Goal: Information Seeking & Learning: Learn about a topic

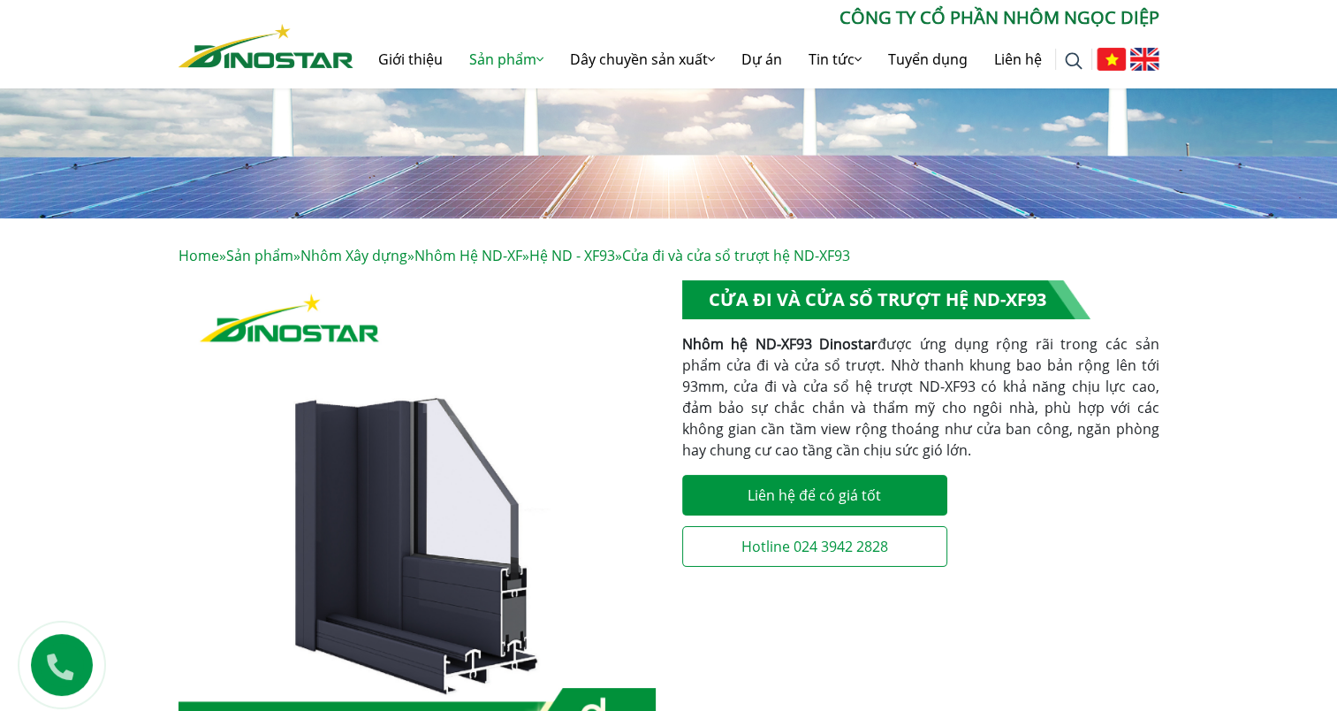
click at [1004, 460] on div "**********" at bounding box center [920, 428] width 477 height 297
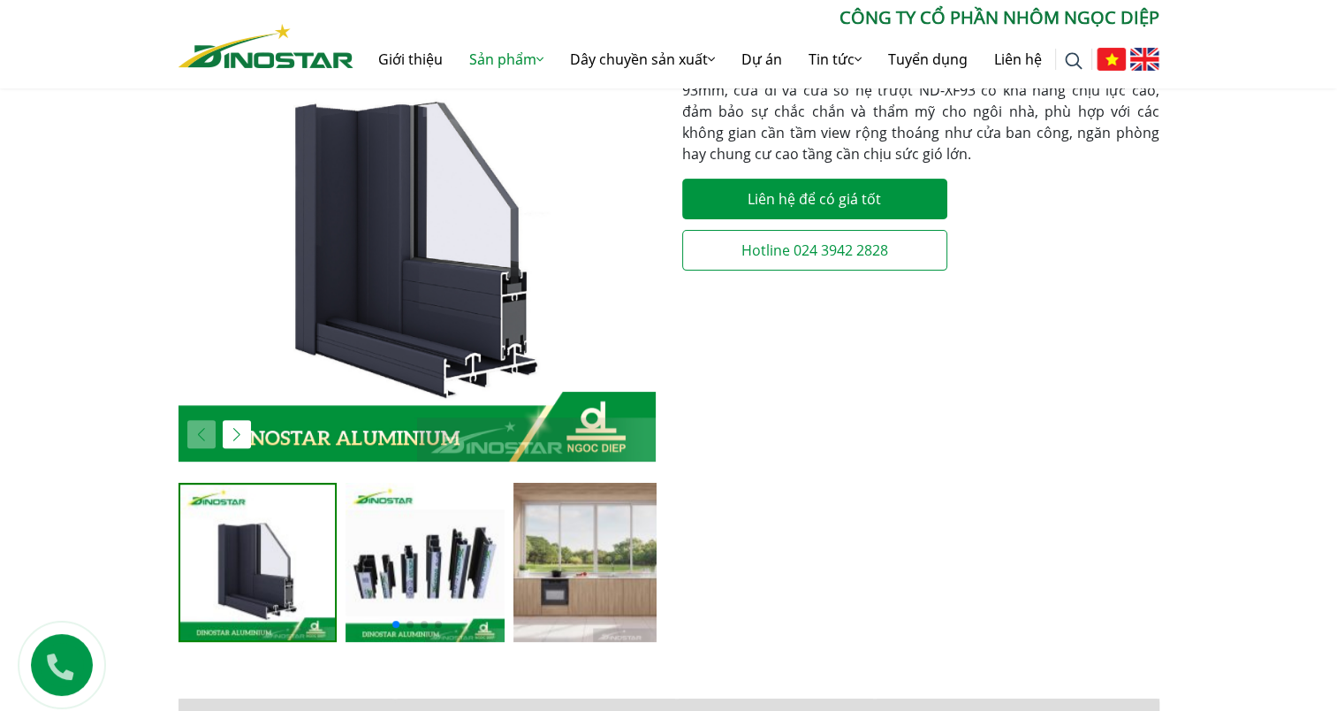
scroll to position [692, 0]
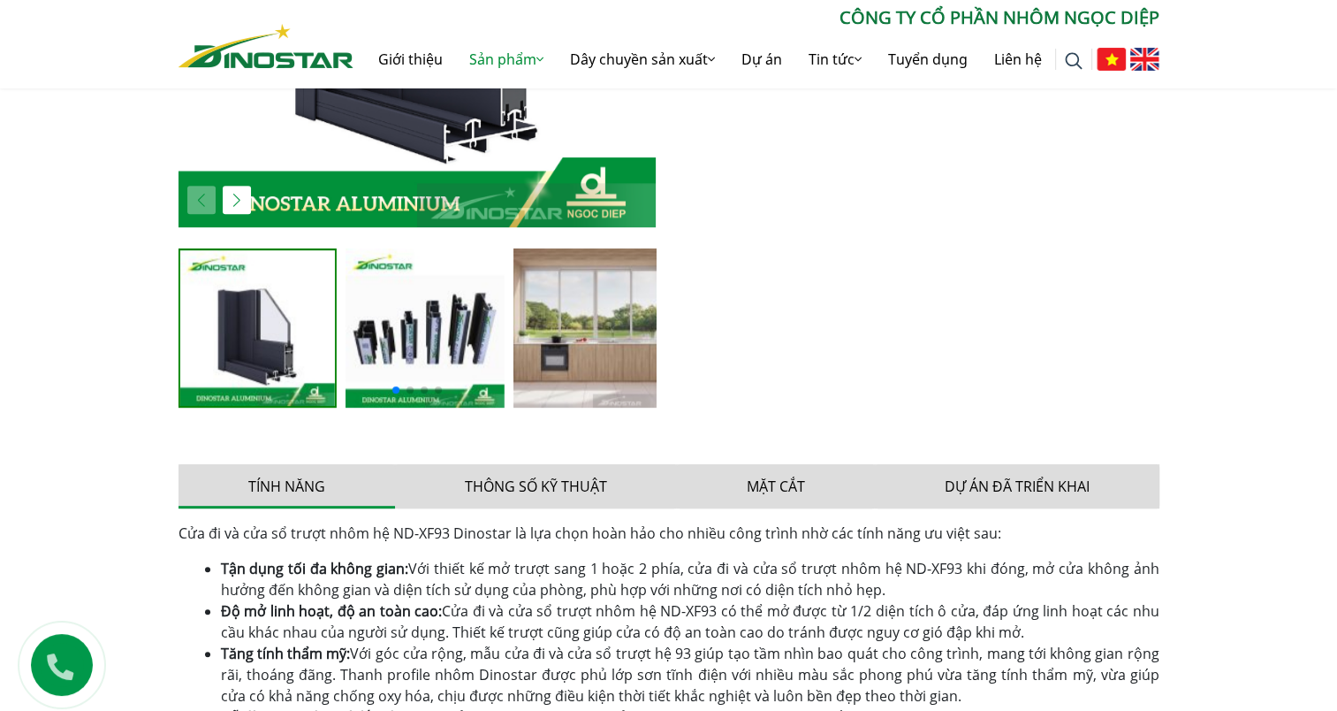
click at [584, 314] on img "3 / 6" at bounding box center [593, 327] width 159 height 159
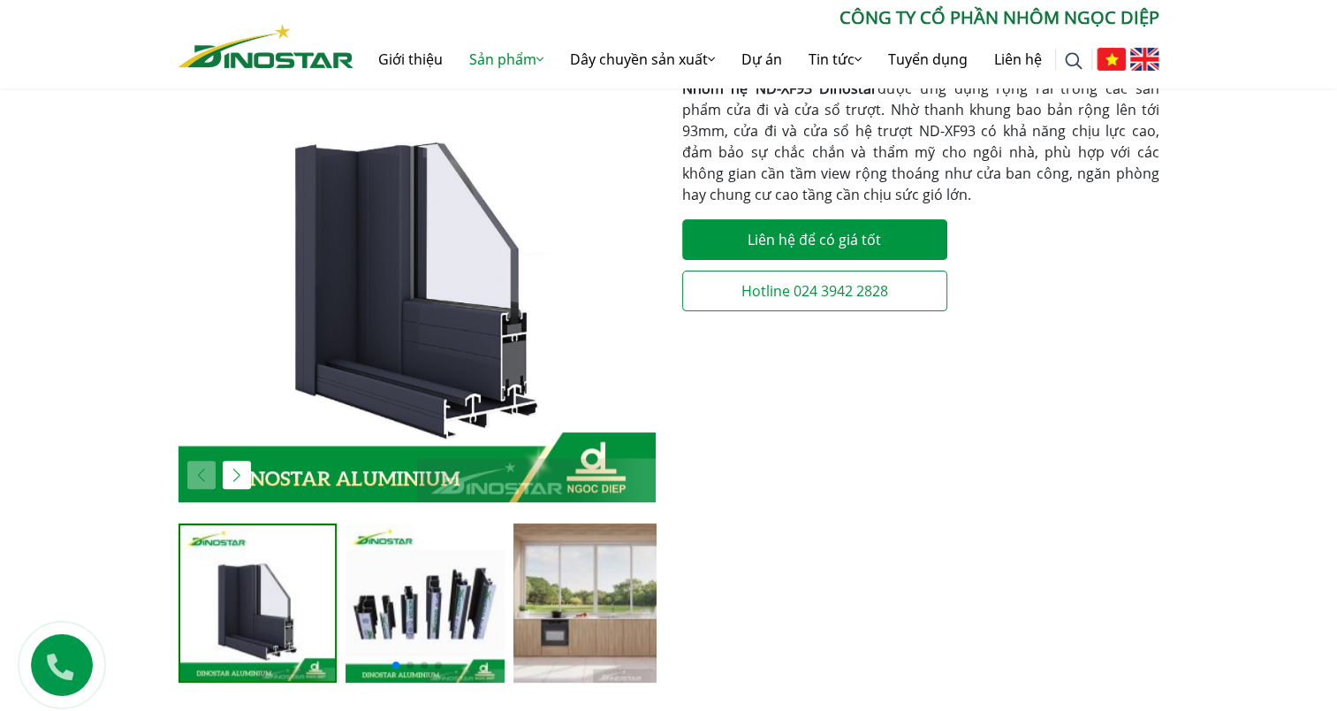
scroll to position [604, 0]
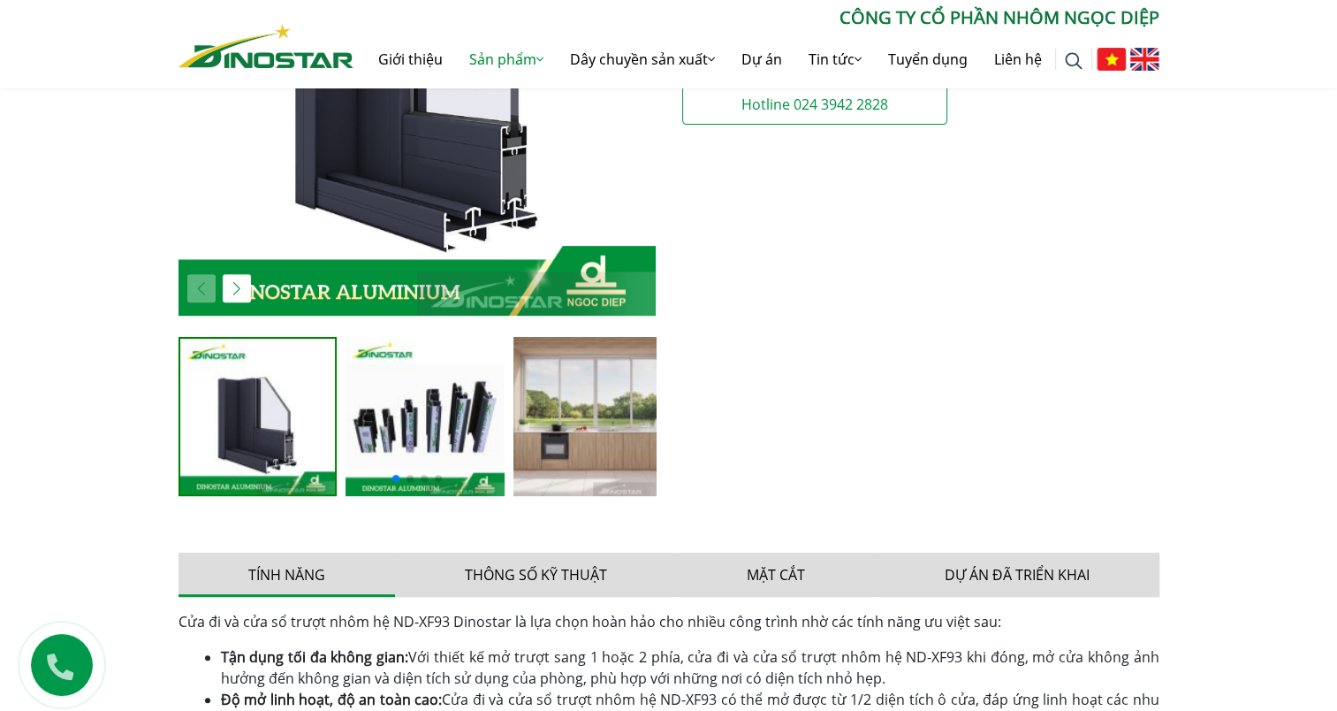
click at [580, 421] on img "3 / 6" at bounding box center [593, 416] width 159 height 159
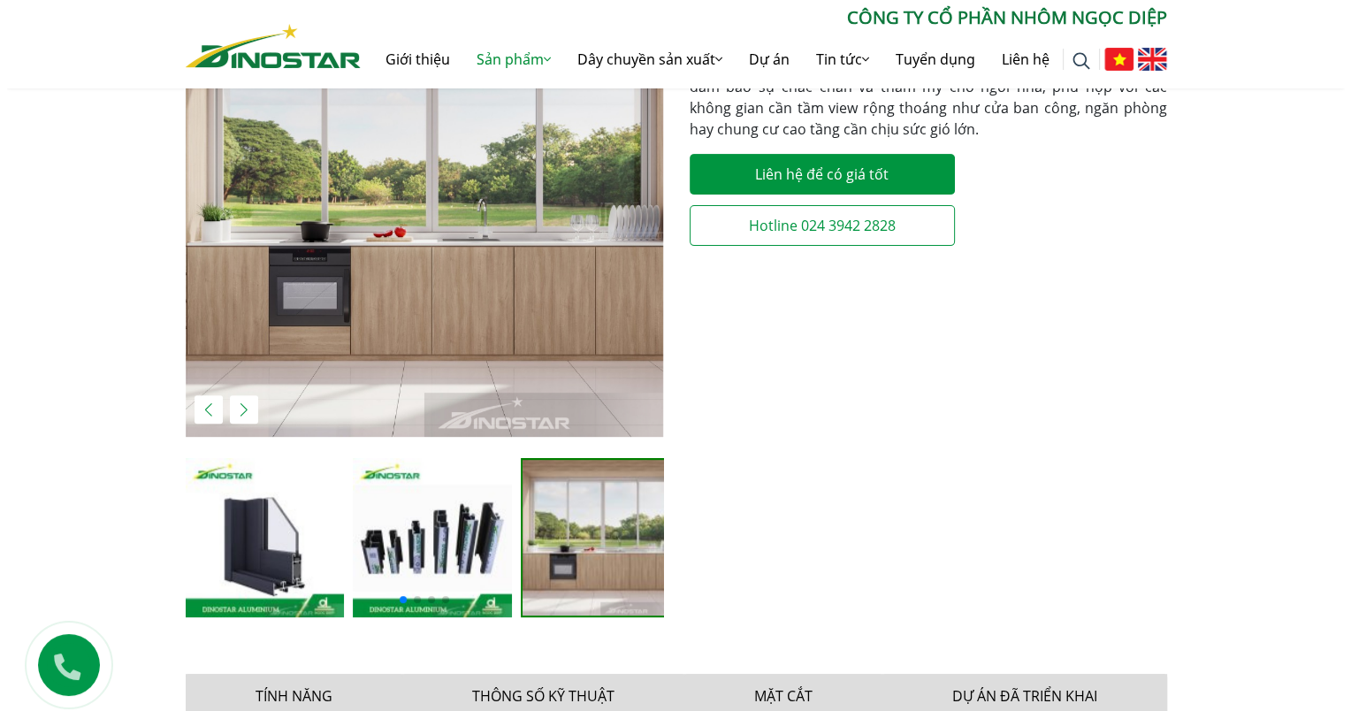
scroll to position [339, 0]
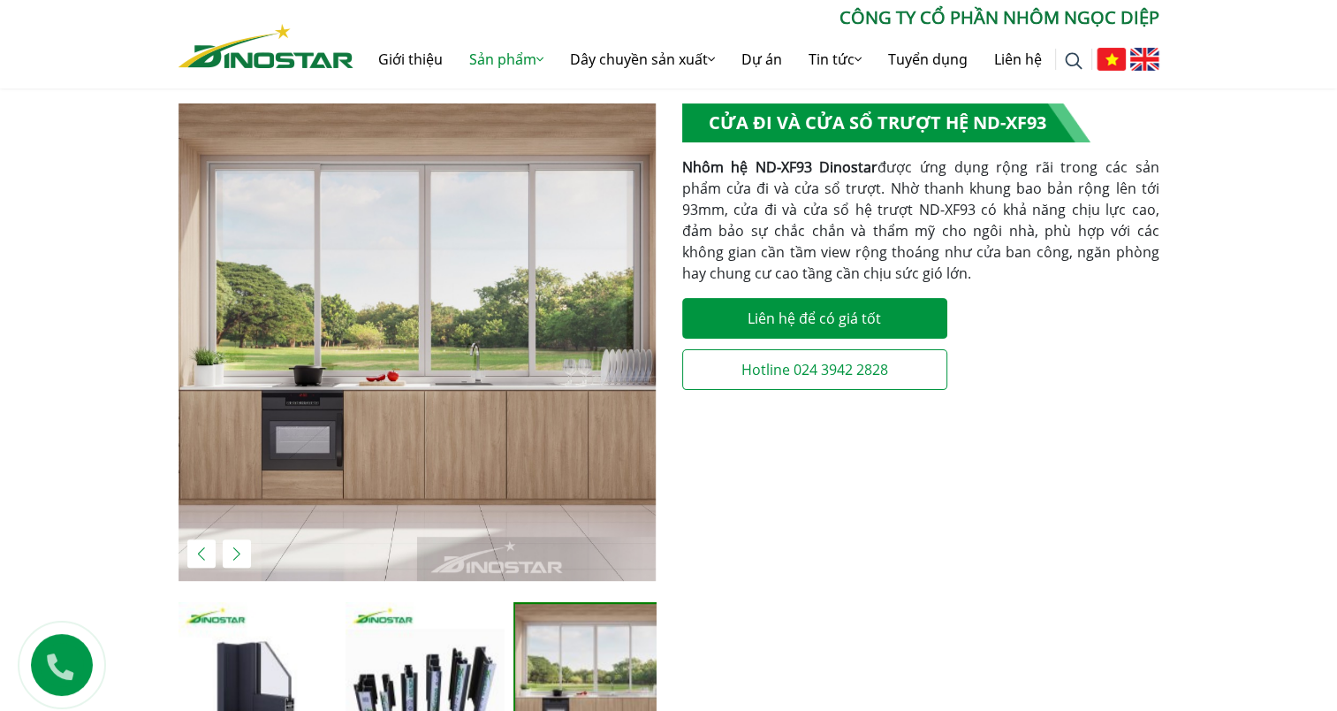
click at [229, 549] on div "Next slide" at bounding box center [237, 553] width 28 height 28
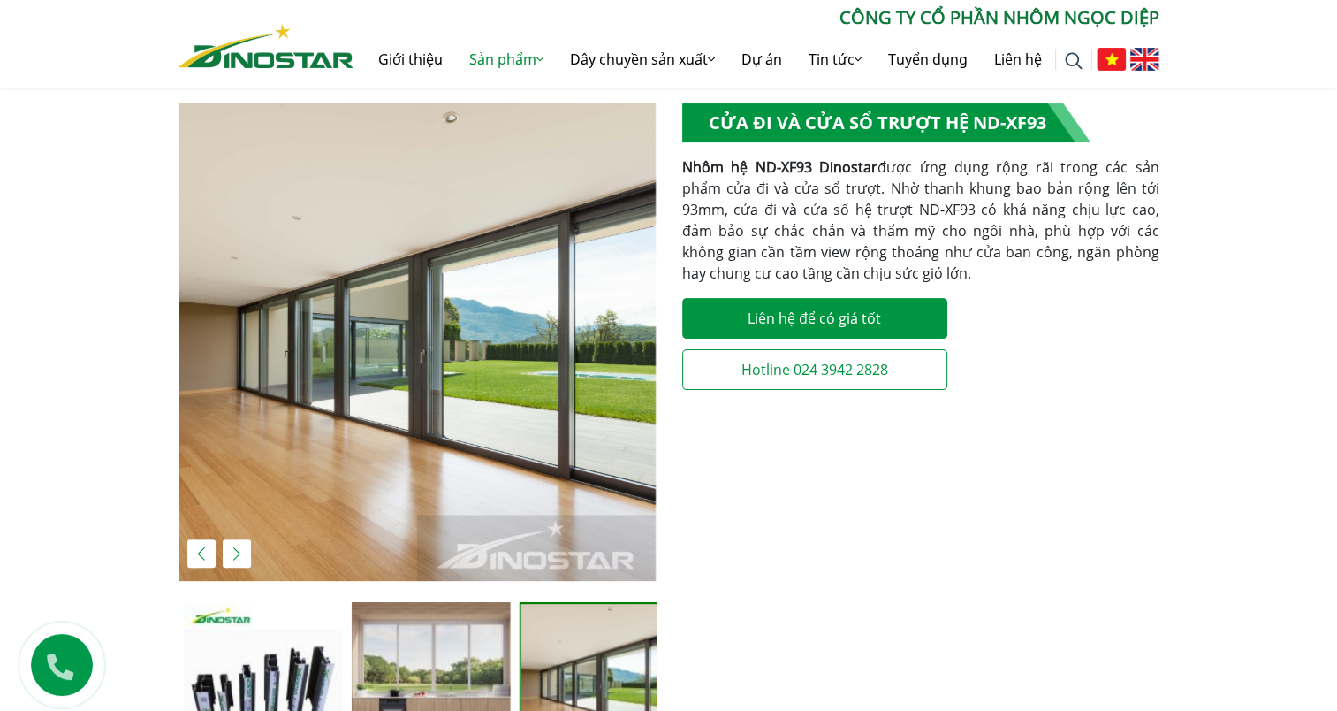
click at [235, 544] on div "Next slide" at bounding box center [237, 553] width 28 height 28
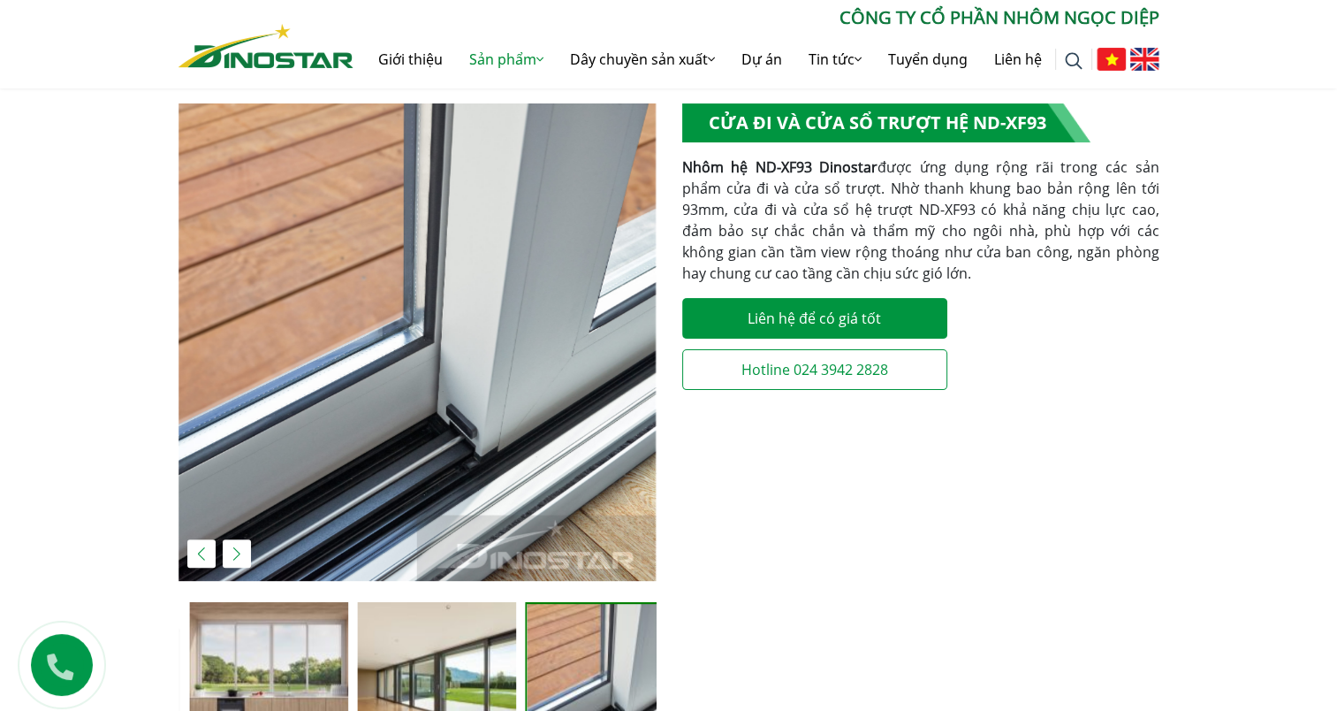
click at [188, 552] on div "Previous slide" at bounding box center [201, 553] width 28 height 28
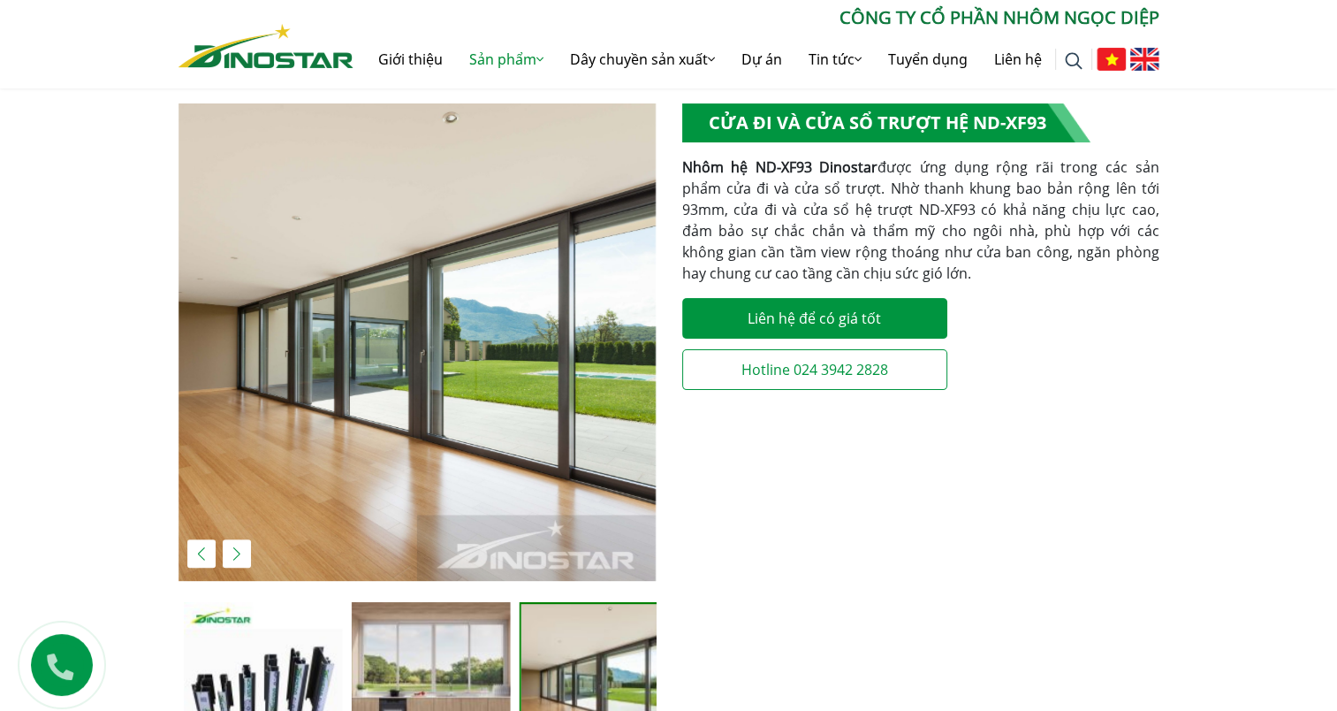
click at [385, 305] on img "4 / 6" at bounding box center [417, 341] width 477 height 477
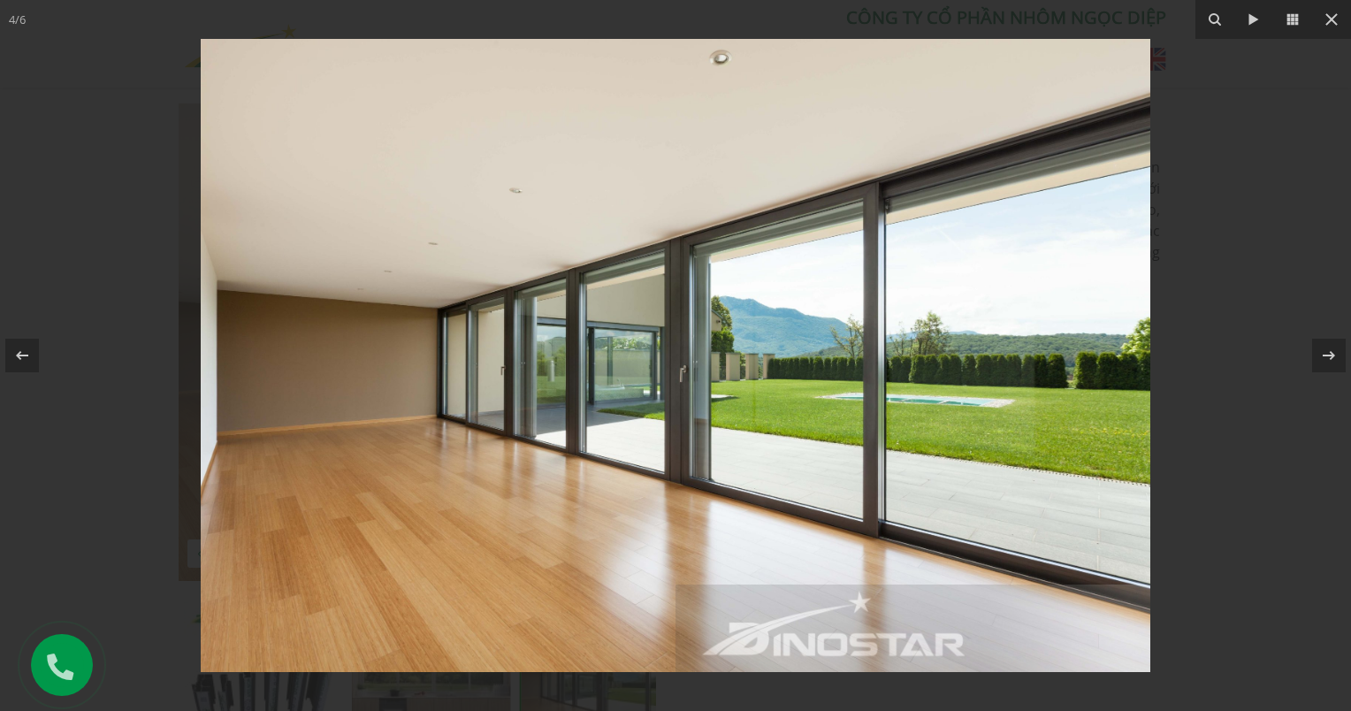
click at [389, 317] on img at bounding box center [675, 355] width 949 height 633
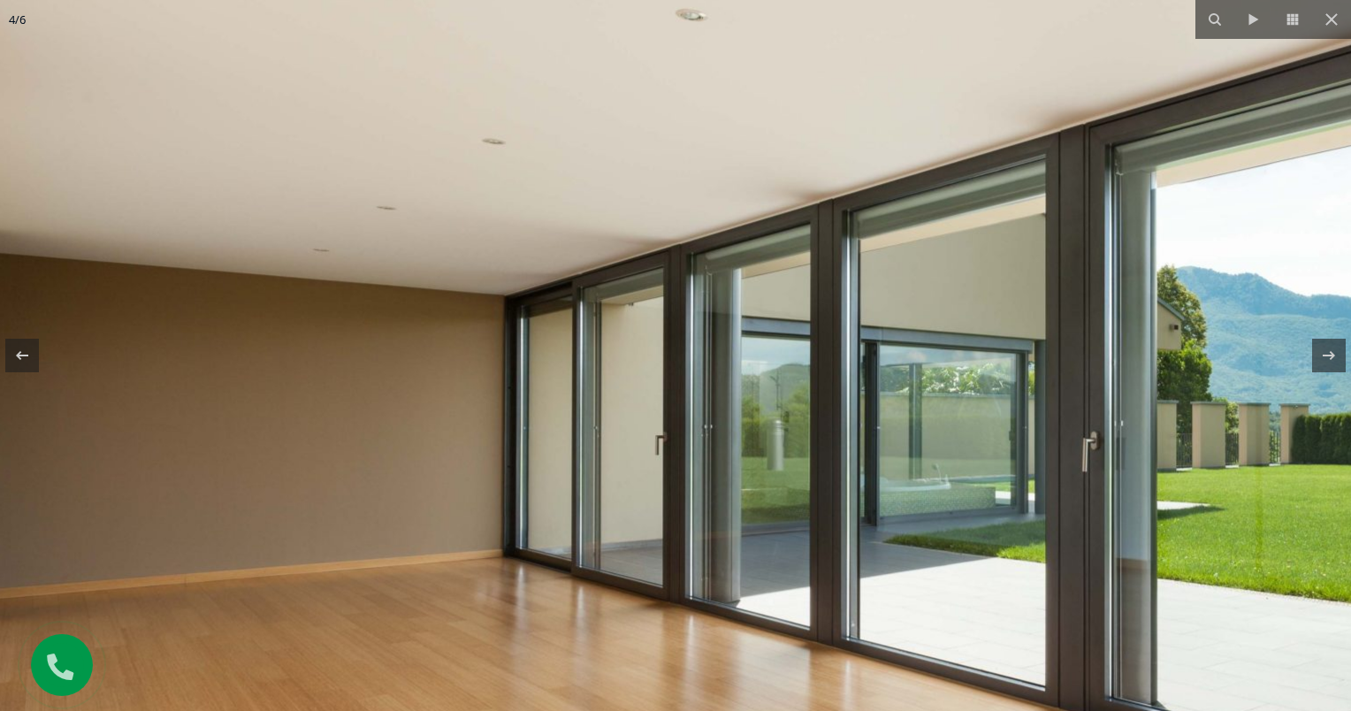
click at [414, 308] on img at bounding box center [1071, 408] width 2263 height 1509
